Goal: Task Accomplishment & Management: Use online tool/utility

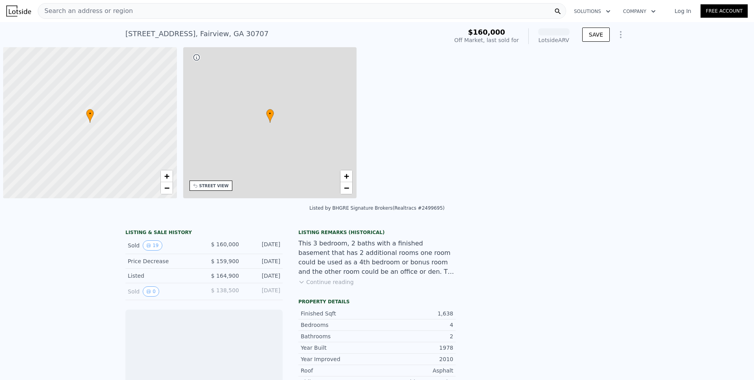
scroll to position [0, 3]
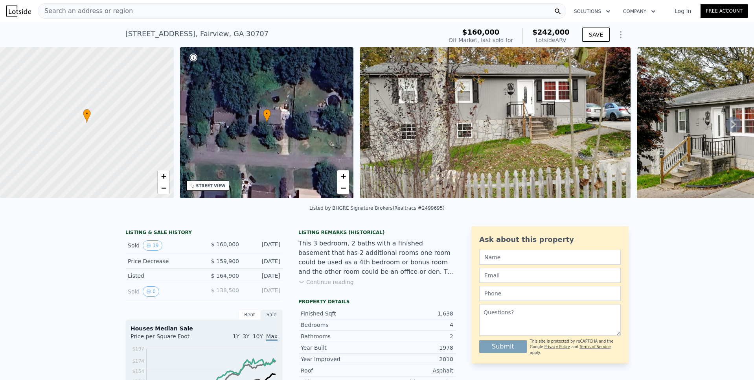
click at [617, 33] on icon "Show Options" at bounding box center [620, 34] width 9 height 9
click at [571, 53] on div "Edit Structure" at bounding box center [585, 55] width 84 height 15
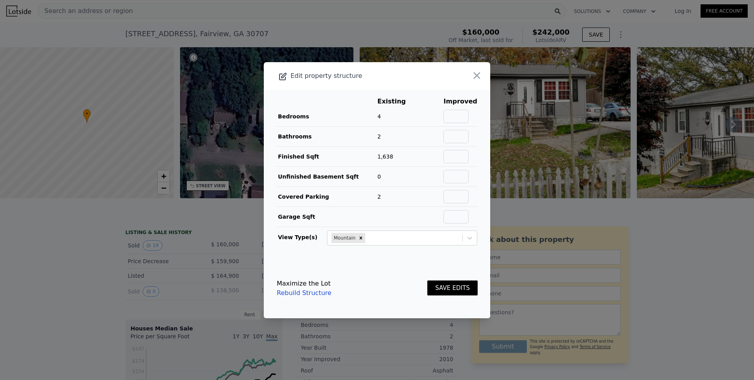
click at [397, 285] on div "Maximize the Lot Rebuild Structure SAVE EDITS" at bounding box center [377, 288] width 201 height 35
click at [472, 78] on icon "button" at bounding box center [477, 75] width 11 height 11
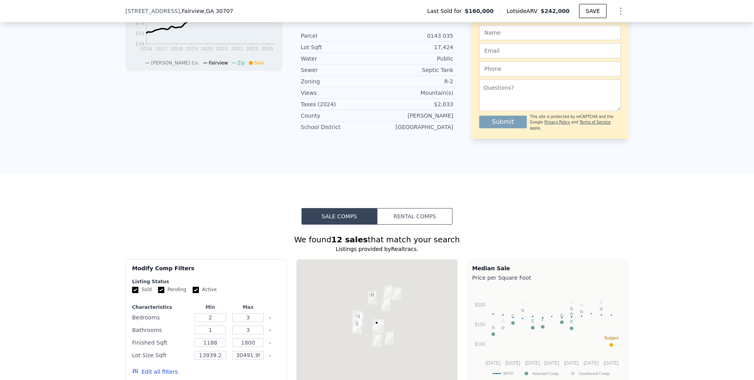
scroll to position [387, 0]
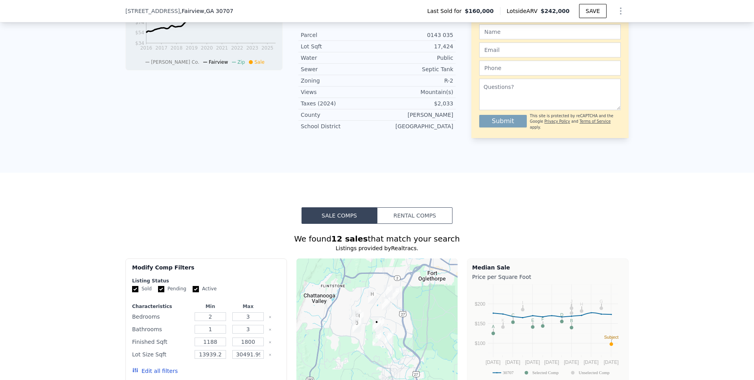
click at [404, 221] on button "Rental Comps" at bounding box center [415, 215] width 76 height 17
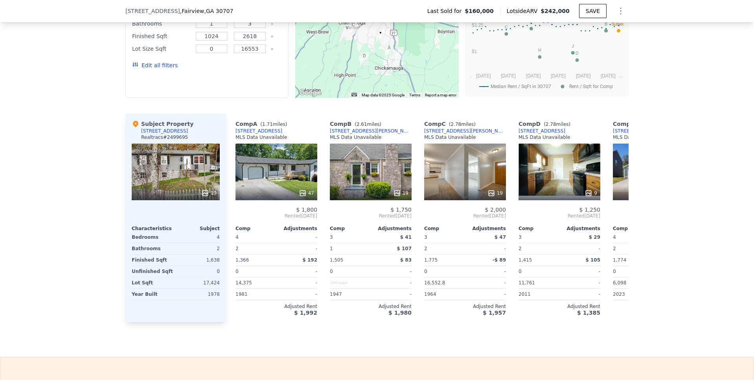
scroll to position [685, 0]
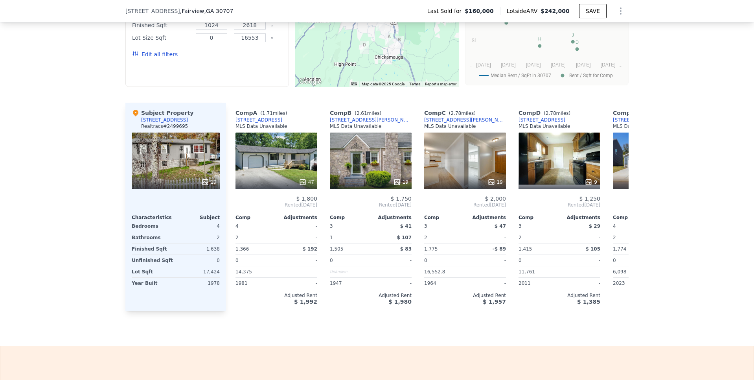
click at [616, 202] on div "$ 2,100" at bounding box center [654, 199] width 82 height 6
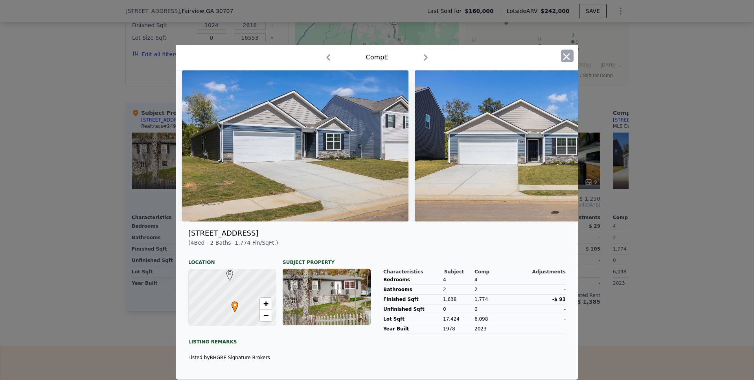
click at [562, 56] on icon "button" at bounding box center [566, 56] width 11 height 11
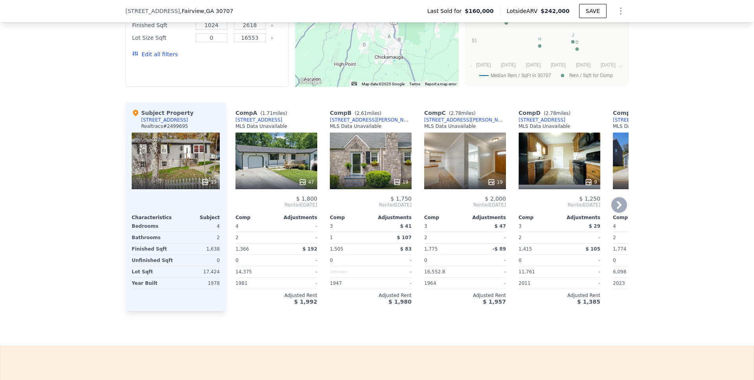
click at [617, 209] on icon at bounding box center [619, 205] width 5 height 8
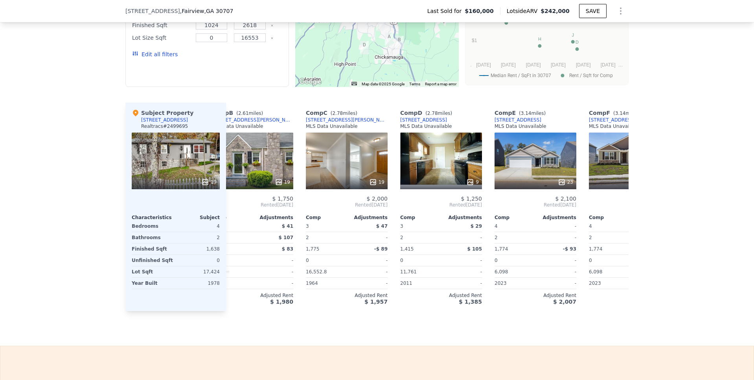
scroll to position [0, 189]
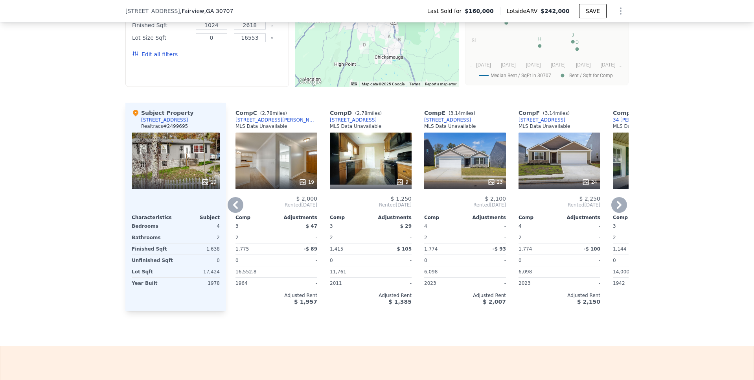
click at [617, 209] on icon at bounding box center [619, 205] width 5 height 8
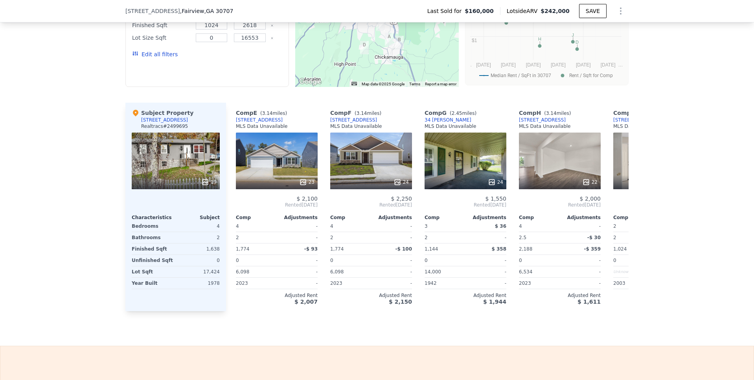
scroll to position [0, 378]
click at [617, 209] on icon at bounding box center [619, 205] width 5 height 8
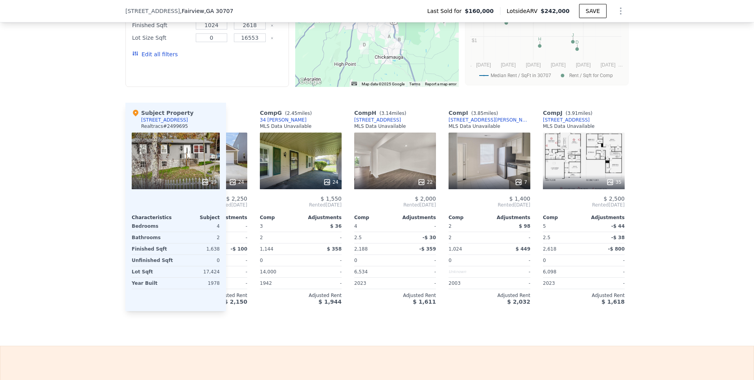
scroll to position [0, 560]
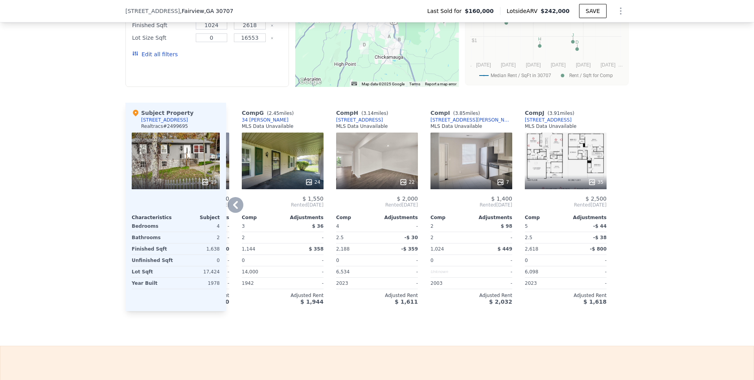
click at [232, 207] on icon at bounding box center [236, 205] width 16 height 16
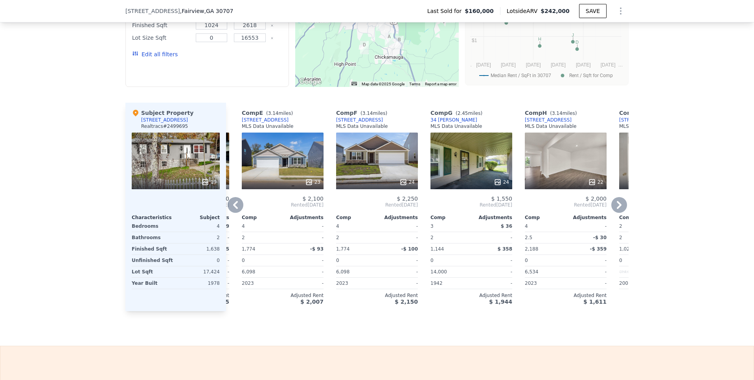
click at [236, 210] on icon at bounding box center [236, 205] width 16 height 16
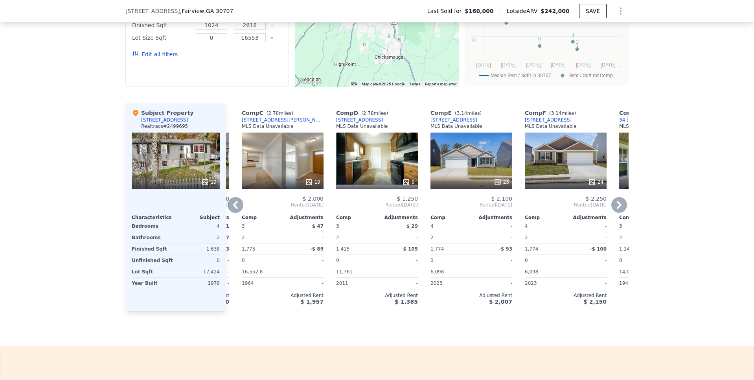
click at [235, 210] on icon at bounding box center [236, 205] width 16 height 16
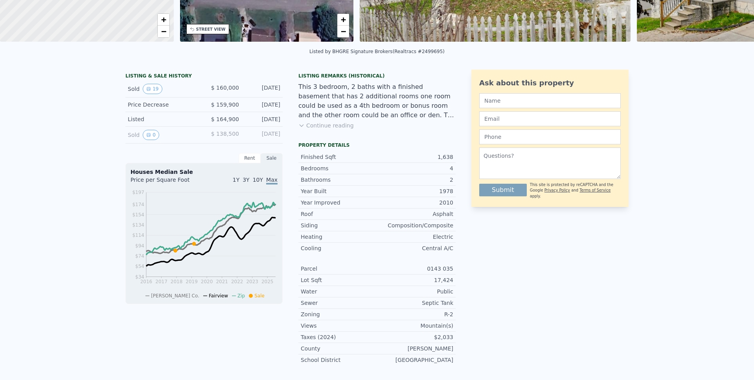
scroll to position [0, 0]
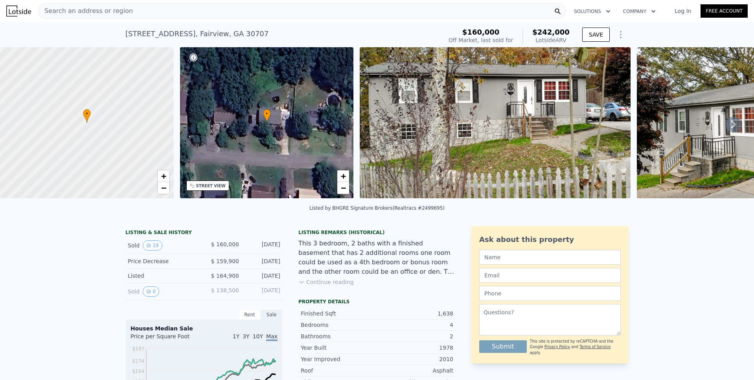
click at [107, 11] on span "Search an address or region" at bounding box center [85, 10] width 95 height 9
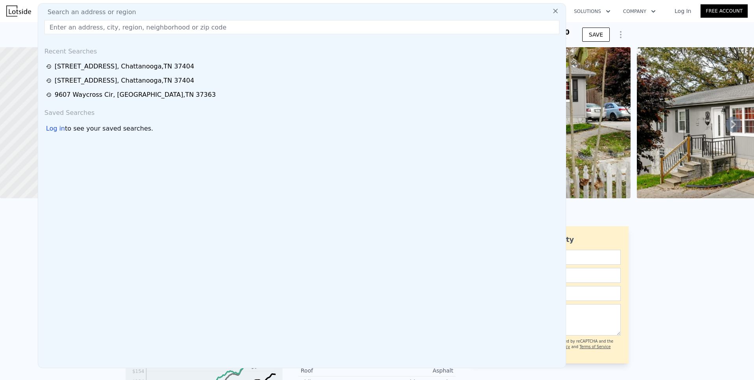
click at [107, 11] on span "Search an address or region" at bounding box center [88, 11] width 95 height 9
click at [77, 29] on input "text" at bounding box center [301, 27] width 515 height 14
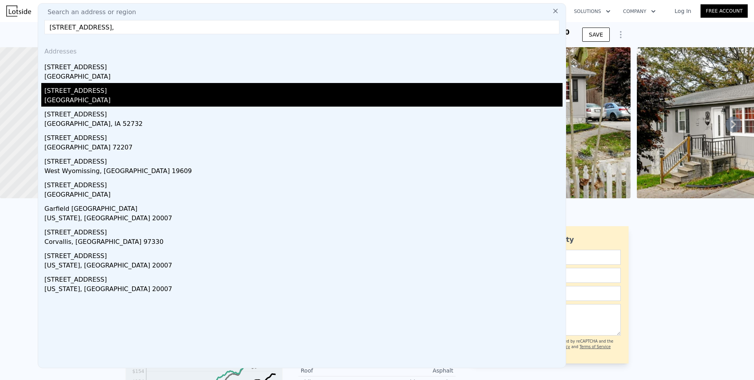
type input "[STREET_ADDRESS],"
click at [67, 92] on div "[STREET_ADDRESS]" at bounding box center [303, 89] width 518 height 13
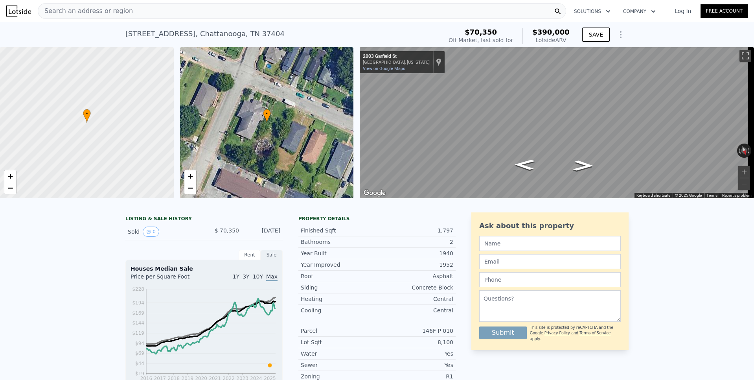
click at [616, 35] on icon "Show Options" at bounding box center [620, 34] width 9 height 9
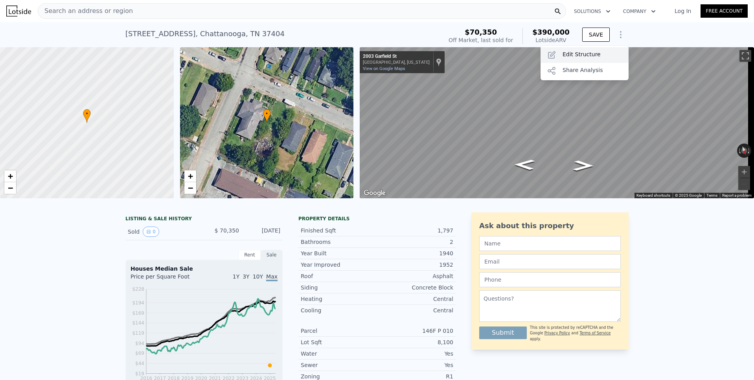
click at [590, 55] on div "Edit Structure" at bounding box center [585, 55] width 88 height 16
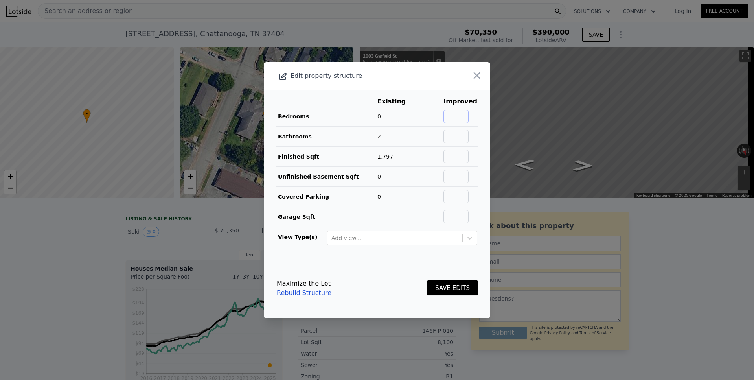
click at [451, 117] on input "text" at bounding box center [456, 116] width 25 height 13
type input "4"
click at [448, 289] on button "SAVE EDITS" at bounding box center [453, 287] width 50 height 15
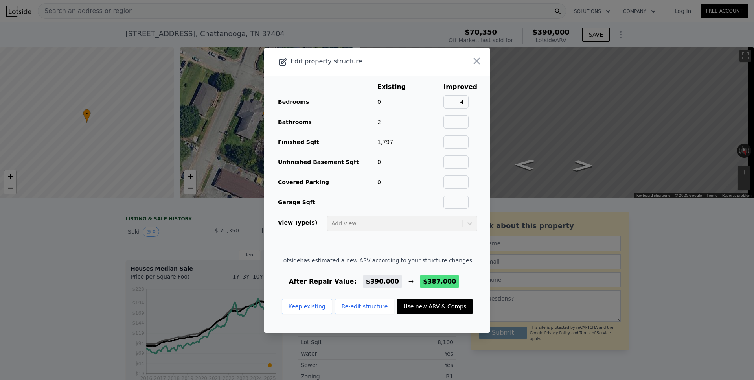
click at [424, 306] on button "Use new ARV & Comps" at bounding box center [435, 306] width 76 height 15
type input "$ 387,000"
type input "$ 287,625"
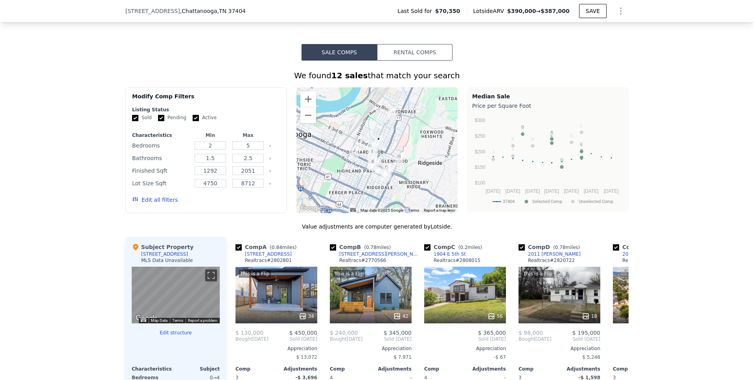
scroll to position [552, 0]
type input "$ 390,000"
type input "$ 290,445"
